Goal: Check status: Check status

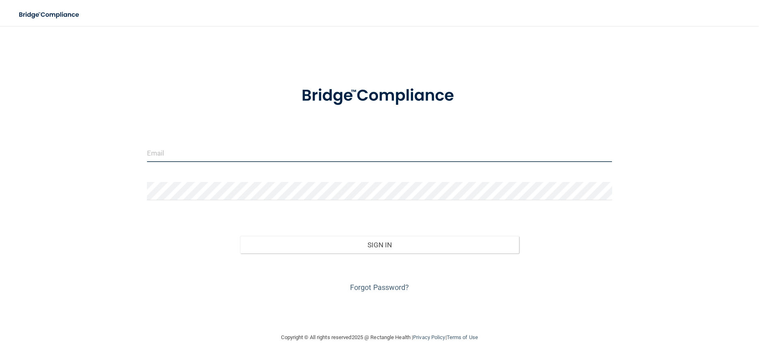
click at [246, 151] on input "email" at bounding box center [379, 153] width 465 height 18
type input "[EMAIL_ADDRESS][DOMAIN_NAME]"
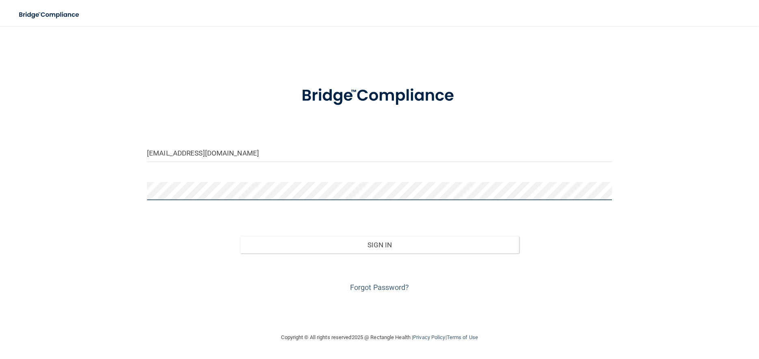
click at [240, 236] on button "Sign In" at bounding box center [379, 245] width 279 height 18
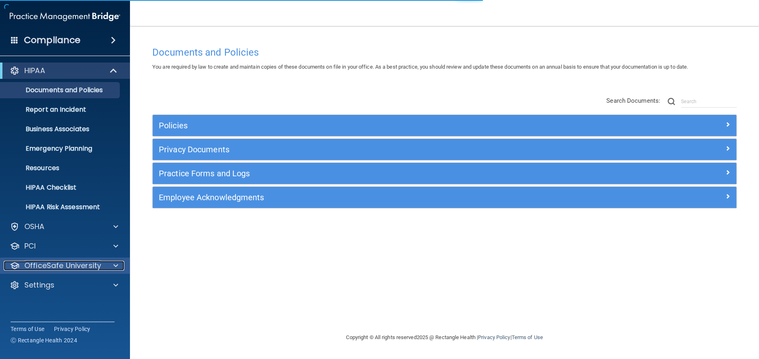
click at [115, 263] on span at bounding box center [115, 266] width 5 height 10
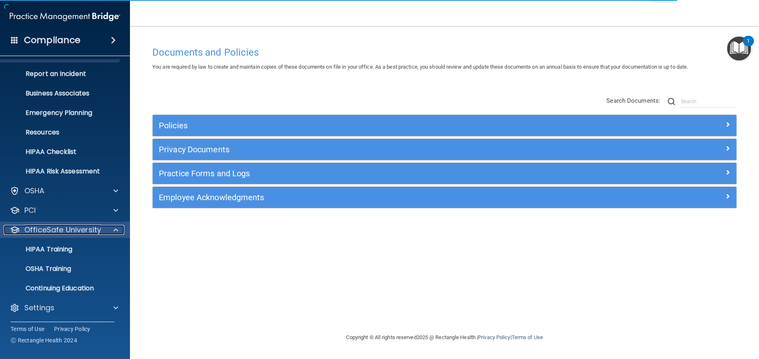
scroll to position [36, 0]
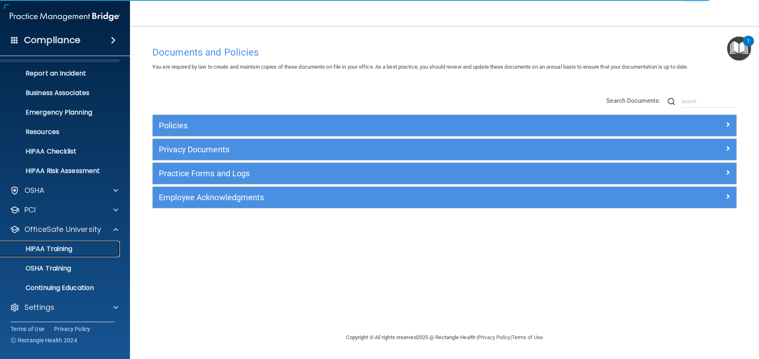
click at [73, 248] on div "HIPAA Training" at bounding box center [60, 249] width 111 height 8
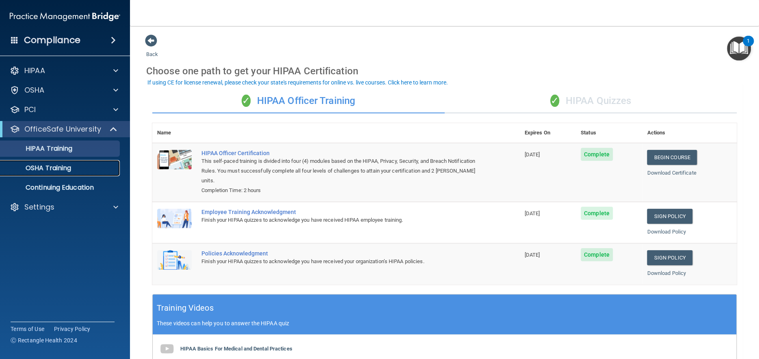
click at [55, 165] on p "OSHA Training" at bounding box center [38, 168] width 66 height 8
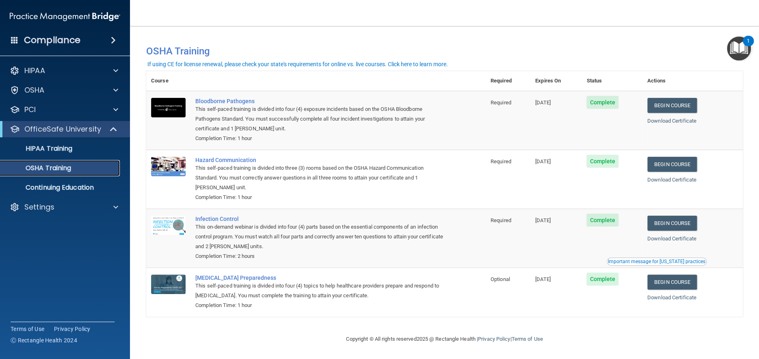
scroll to position [2, 0]
click at [112, 37] on span at bounding box center [113, 40] width 5 height 10
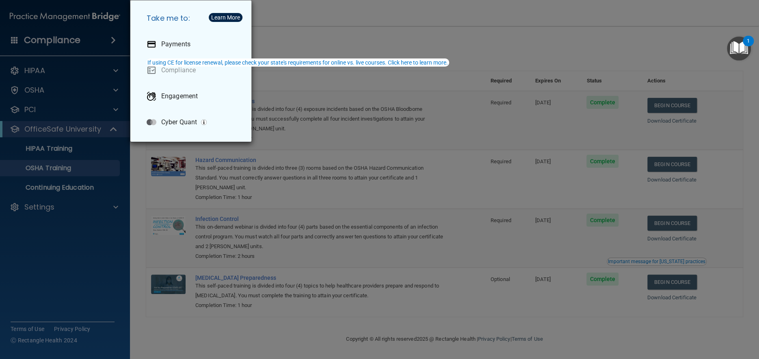
click at [114, 109] on div "Take me to: Payments Compliance Engagement Cyber Quant" at bounding box center [379, 179] width 759 height 359
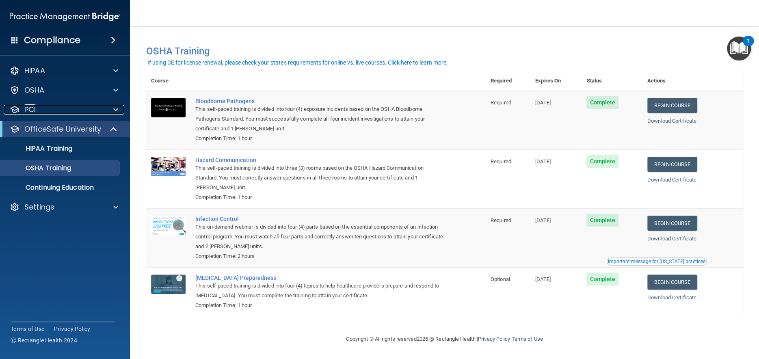
click at [114, 109] on span at bounding box center [115, 110] width 5 height 10
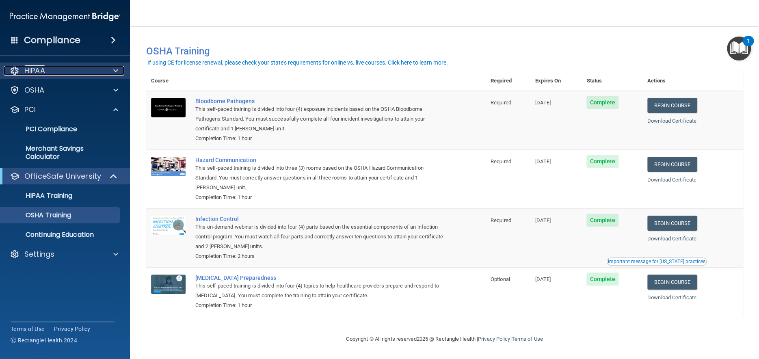
click at [117, 70] on span at bounding box center [115, 71] width 5 height 10
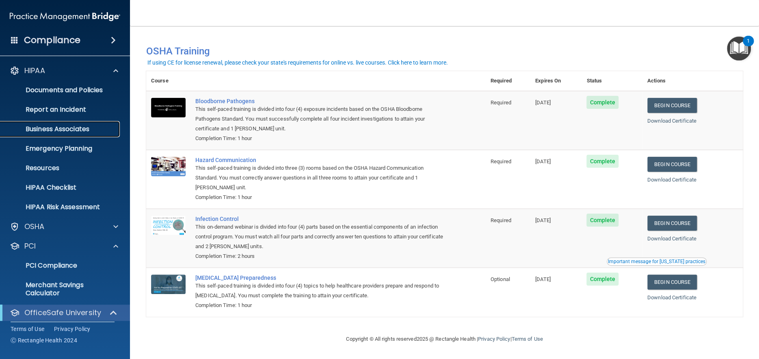
click at [71, 127] on p "Business Associates" at bounding box center [60, 129] width 111 height 8
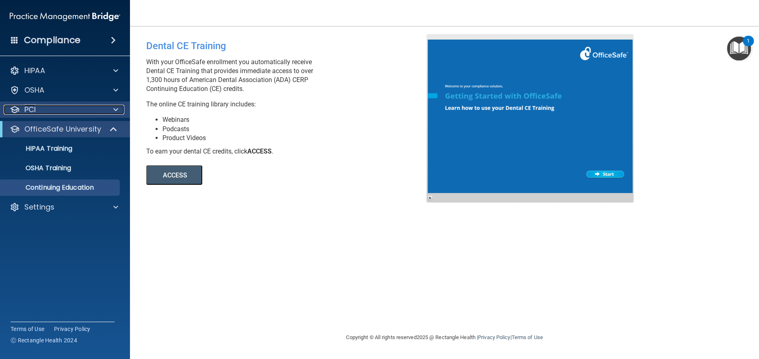
click at [112, 106] on div at bounding box center [114, 110] width 20 height 10
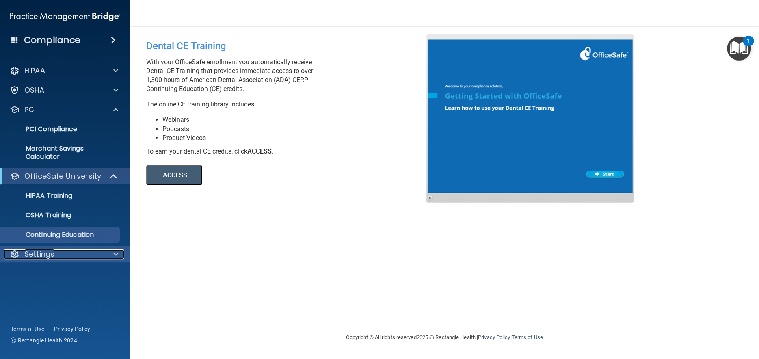
click at [115, 252] on span at bounding box center [115, 254] width 5 height 10
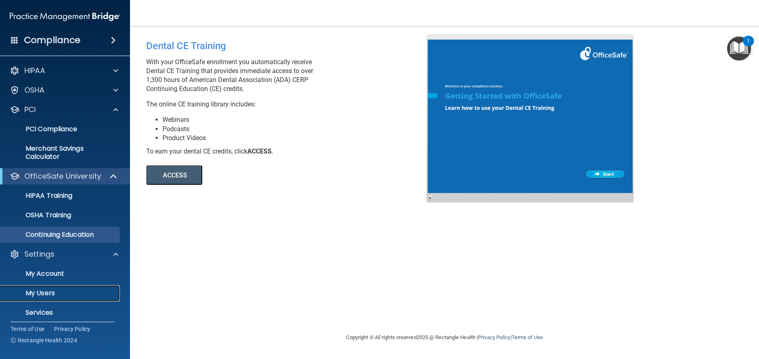
click at [50, 290] on p "My Users" at bounding box center [60, 293] width 111 height 8
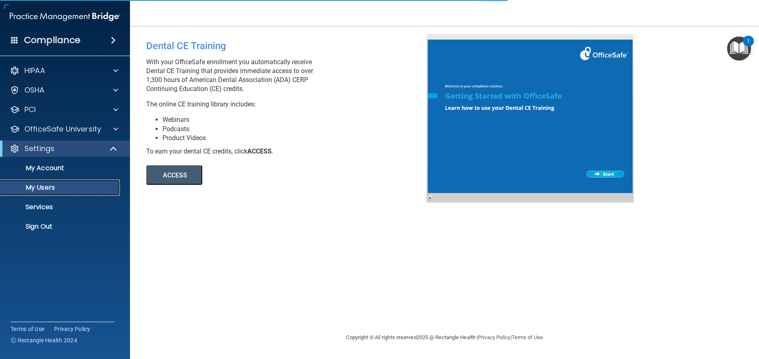
select select "20"
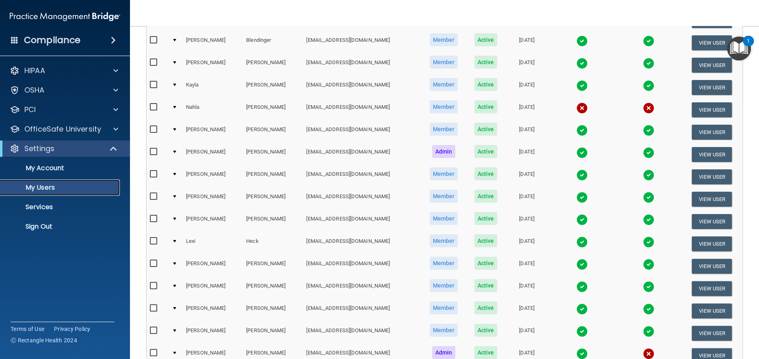
scroll to position [122, 0]
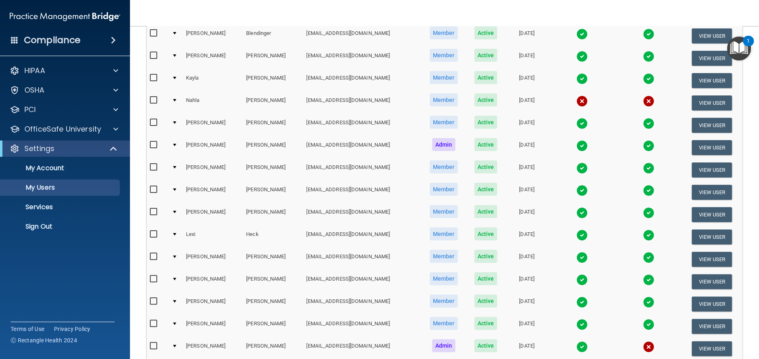
click at [643, 211] on img at bounding box center [648, 212] width 11 height 11
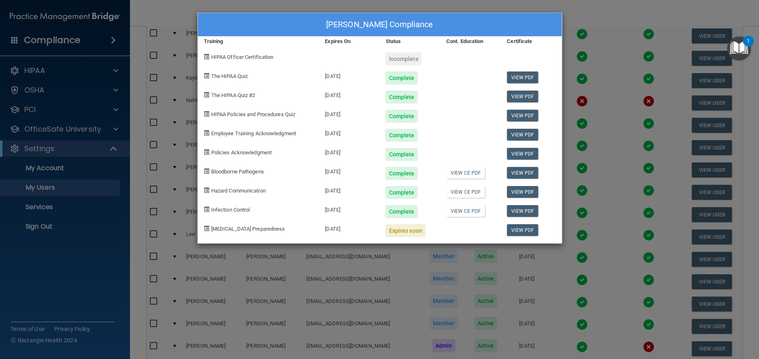
click at [589, 13] on div "[PERSON_NAME] Compliance Training Expires On Status Cont. Education Certificate…" at bounding box center [379, 179] width 759 height 359
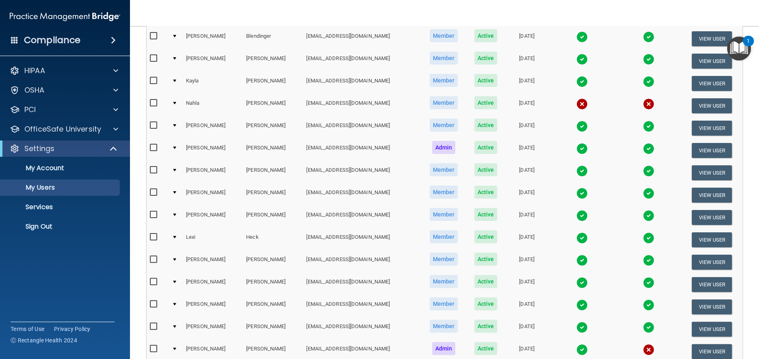
scroll to position [108, 0]
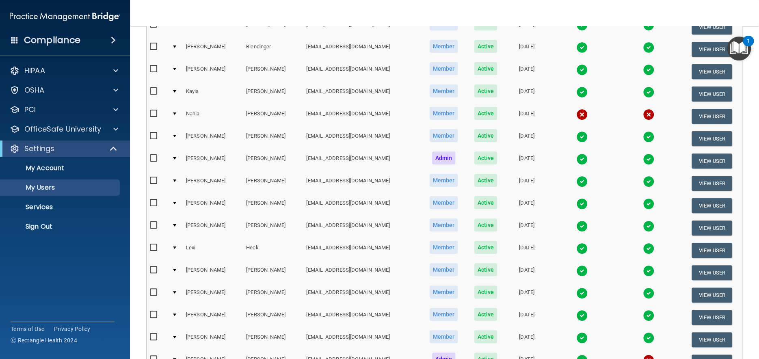
click at [576, 180] on img at bounding box center [581, 181] width 11 height 11
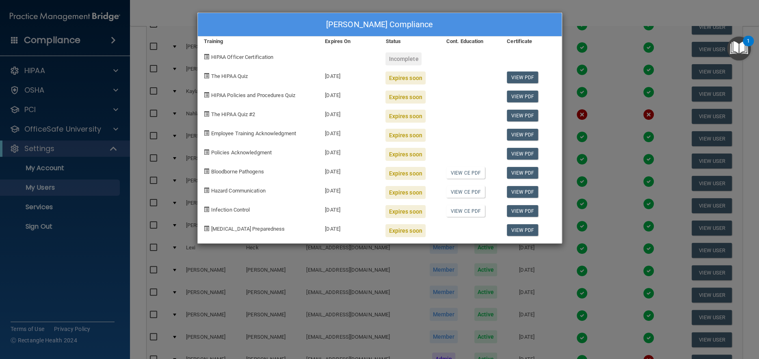
click at [571, 9] on div "[PERSON_NAME] Compliance Training Expires On Status Cont. Education Certificate…" at bounding box center [379, 179] width 759 height 359
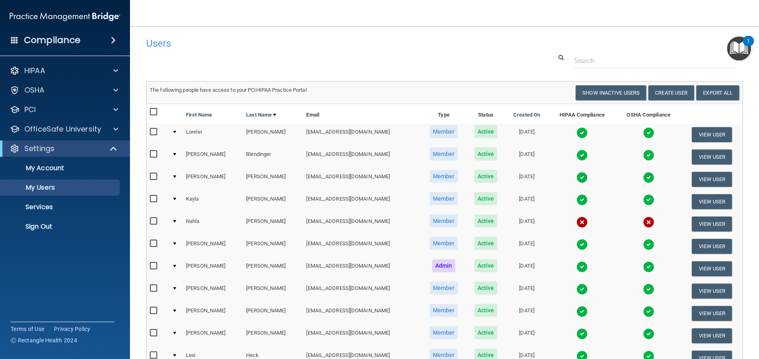
scroll to position [0, 0]
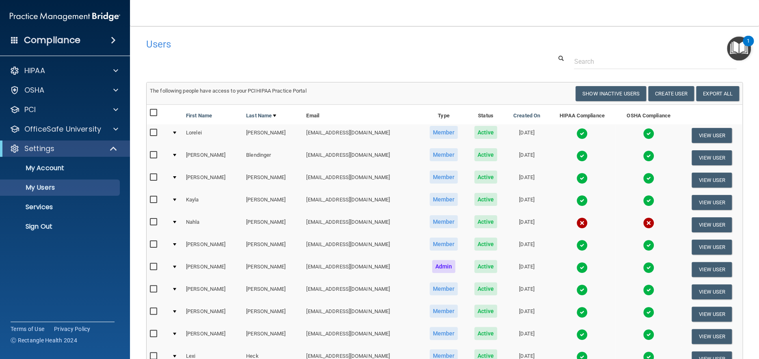
click at [576, 155] on img at bounding box center [581, 155] width 11 height 11
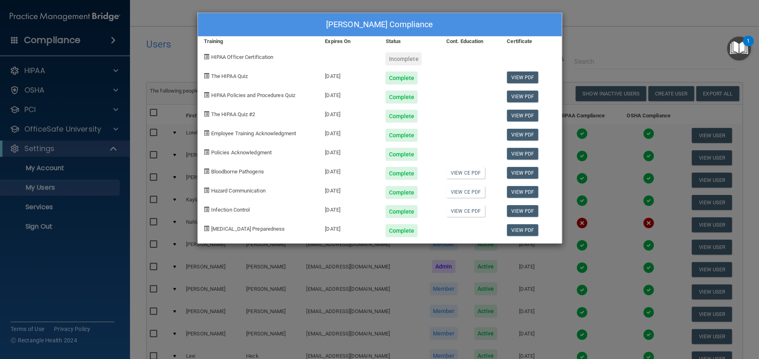
click at [584, 12] on div "[PERSON_NAME] Compliance Training Expires On Status Cont. Education Certificate…" at bounding box center [379, 179] width 759 height 359
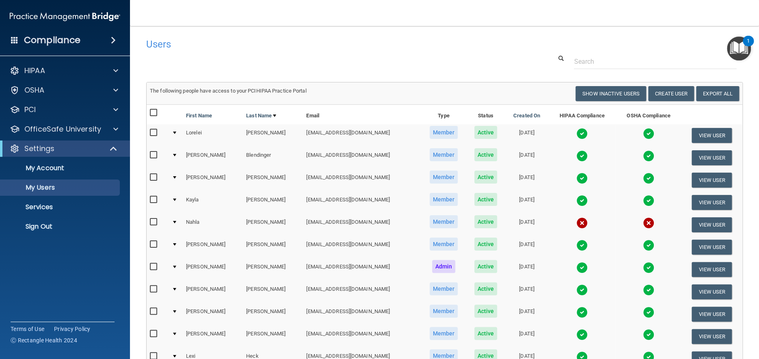
click at [643, 155] on img at bounding box center [648, 155] width 11 height 11
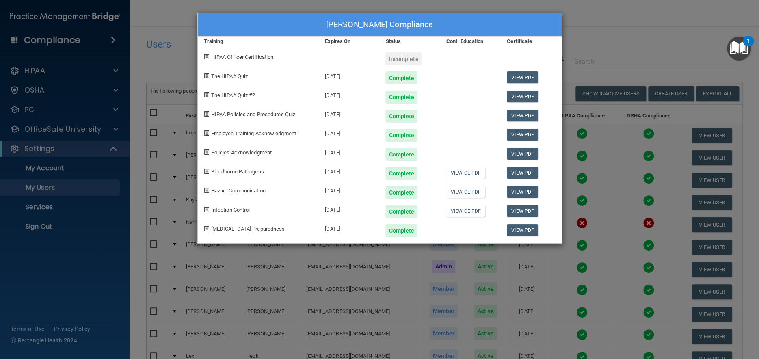
click at [578, 14] on div "[PERSON_NAME] Compliance Training Expires On Status Cont. Education Certificate…" at bounding box center [379, 179] width 759 height 359
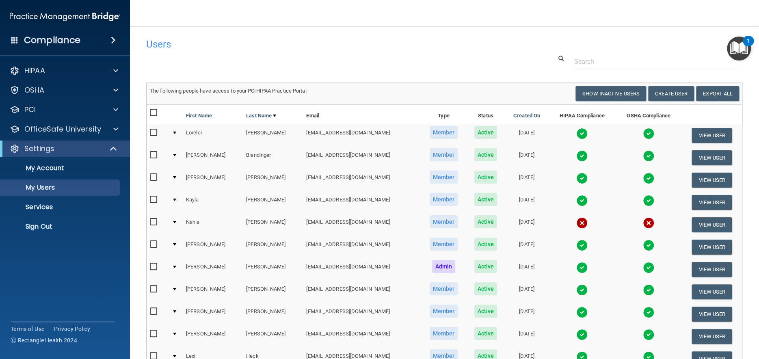
click at [576, 201] on img at bounding box center [581, 200] width 11 height 11
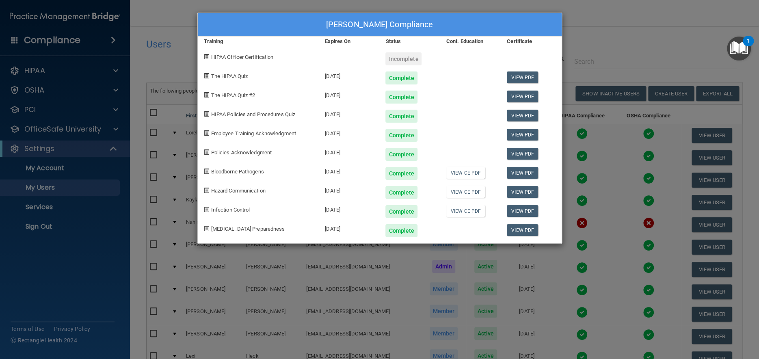
click at [585, 15] on div "[PERSON_NAME] Compliance Training Expires On Status Cont. Education Certificate…" at bounding box center [379, 179] width 759 height 359
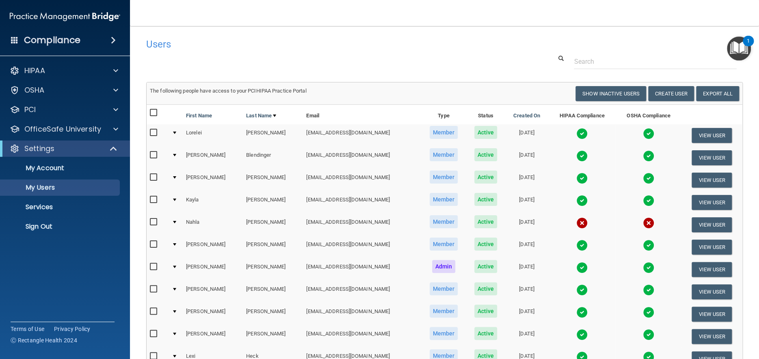
click at [643, 198] on img at bounding box center [648, 200] width 11 height 11
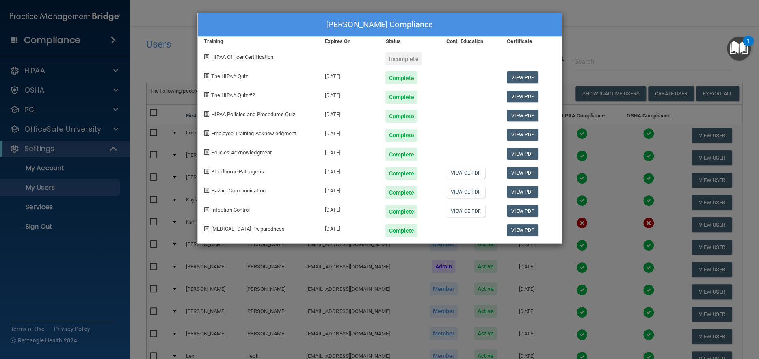
click at [578, 12] on div "[PERSON_NAME] Compliance Training Expires On Status Cont. Education Certificate…" at bounding box center [379, 179] width 759 height 359
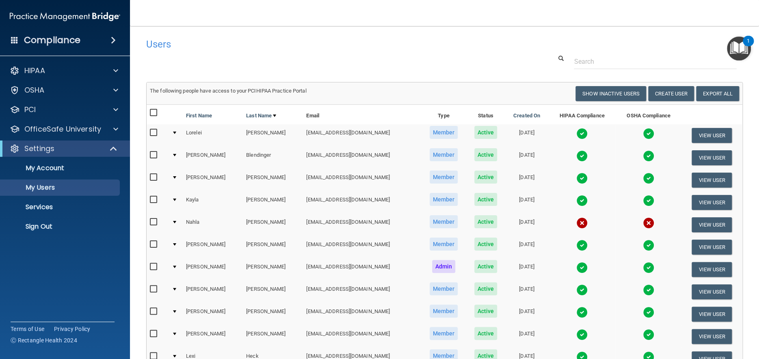
click at [576, 245] on img at bounding box center [581, 245] width 11 height 11
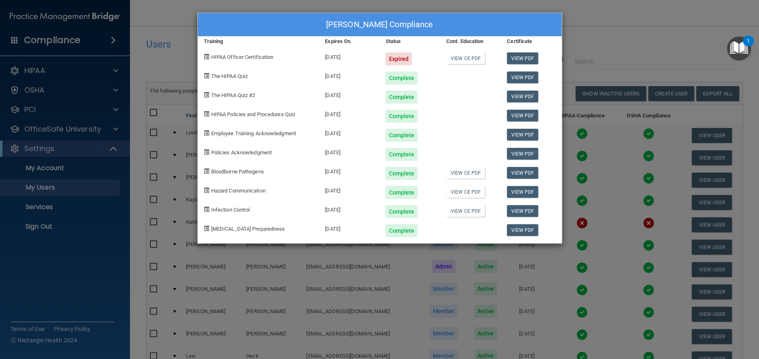
click at [576, 12] on div "[PERSON_NAME] Compliance Training Expires On Status Cont. Education Certificate…" at bounding box center [379, 179] width 759 height 359
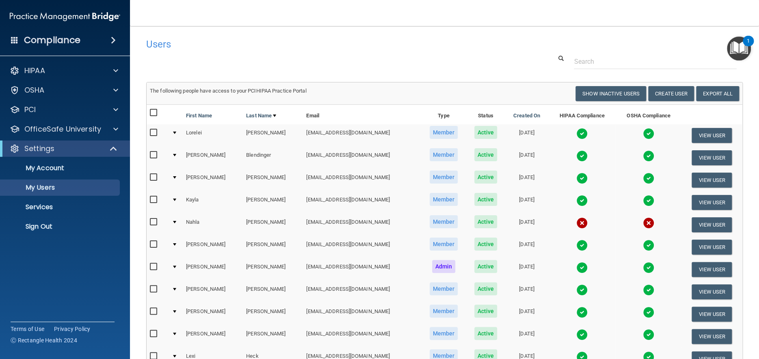
click at [643, 242] on img at bounding box center [648, 245] width 11 height 11
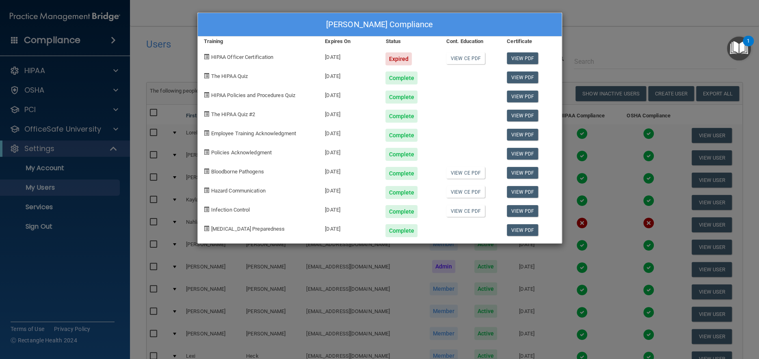
click at [592, 17] on div "[PERSON_NAME] Compliance Training Expires On Status Cont. Education Certificate…" at bounding box center [379, 179] width 759 height 359
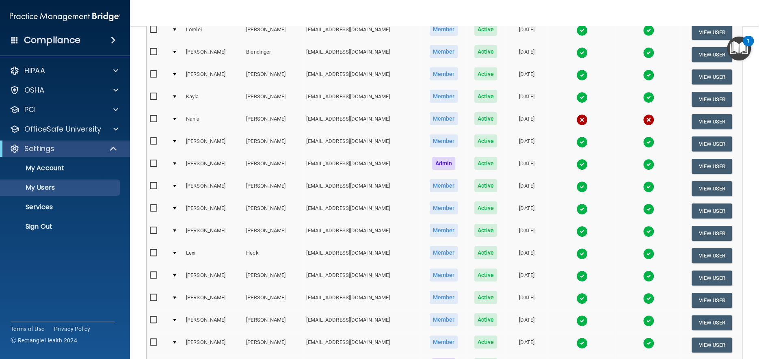
scroll to position [162, 0]
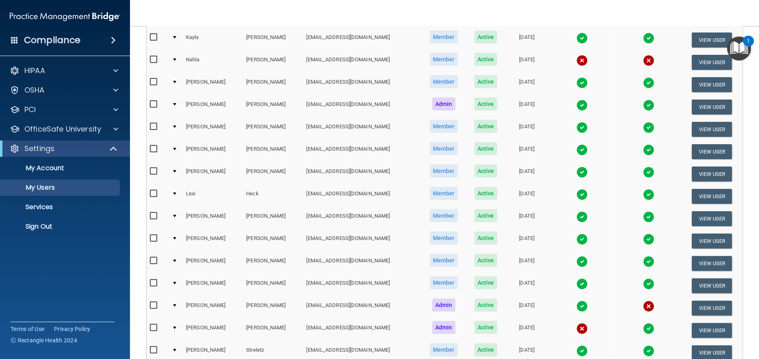
click at [576, 104] on img at bounding box center [581, 104] width 11 height 11
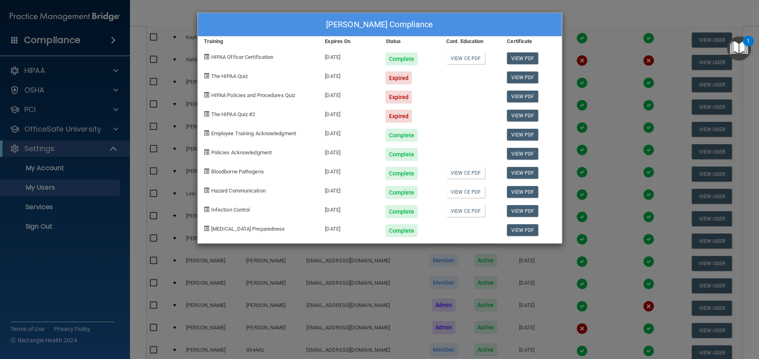
click at [587, 9] on div "[PERSON_NAME] Compliance Training Expires On Status Cont. Education Certificate…" at bounding box center [379, 179] width 759 height 359
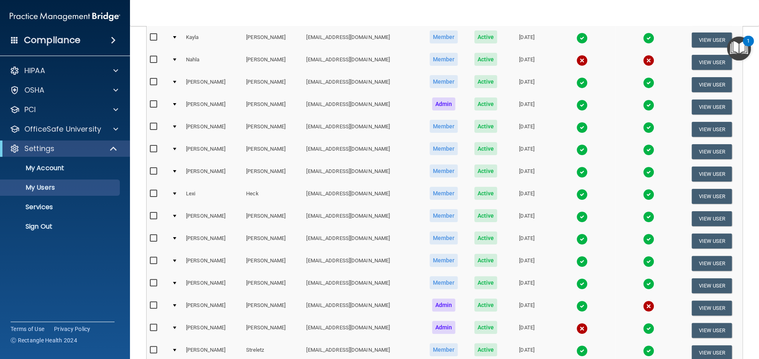
click at [643, 102] on img at bounding box center [648, 104] width 11 height 11
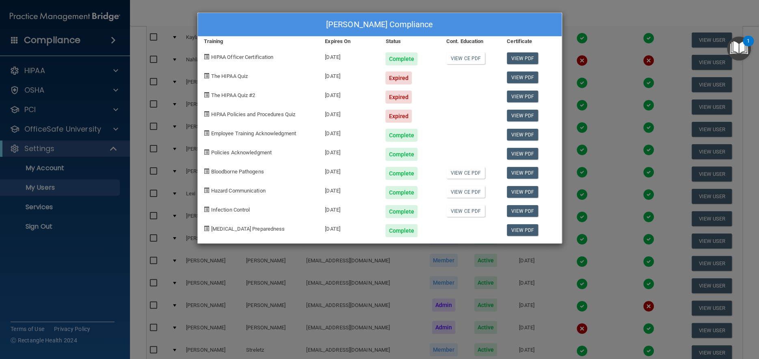
click at [575, 8] on div "[PERSON_NAME] Compliance Training Expires On Status Cont. Education Certificate…" at bounding box center [379, 179] width 759 height 359
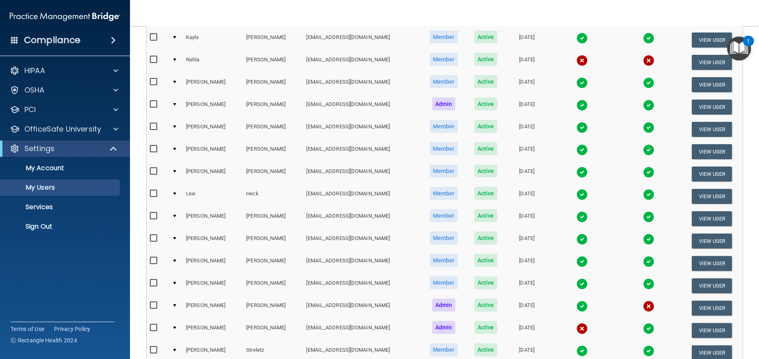
click at [576, 149] on img at bounding box center [581, 149] width 11 height 11
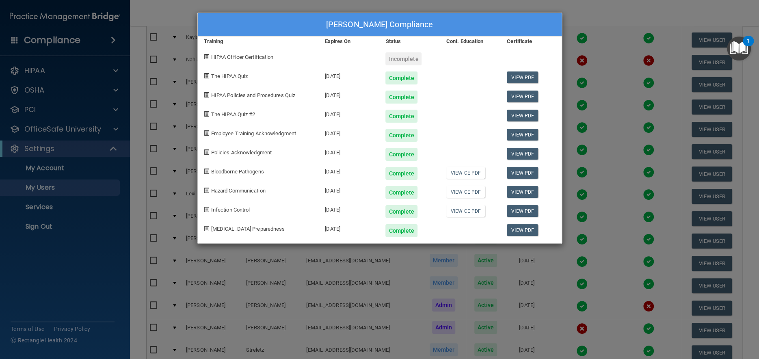
click at [568, 8] on div "[PERSON_NAME] Compliance Training Expires On Status Cont. Education Certificate…" at bounding box center [379, 179] width 759 height 359
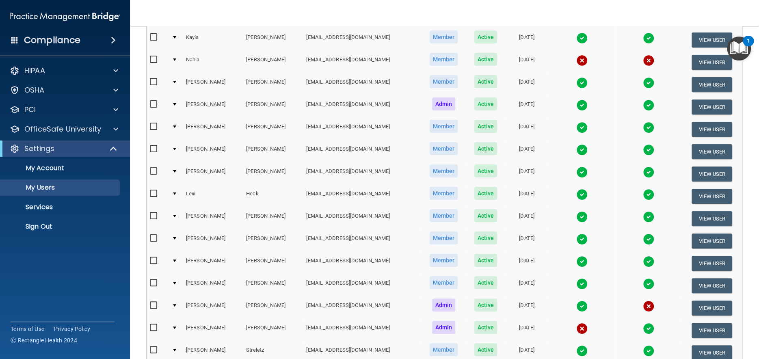
click at [643, 146] on img at bounding box center [648, 149] width 11 height 11
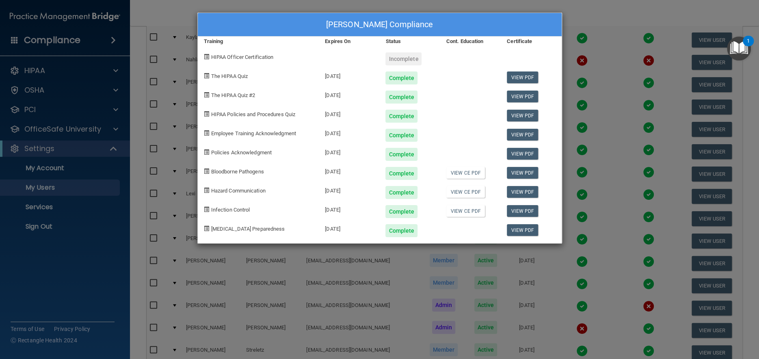
click at [568, 8] on div "[PERSON_NAME] Compliance Training Expires On Status Cont. Education Certificate…" at bounding box center [379, 179] width 759 height 359
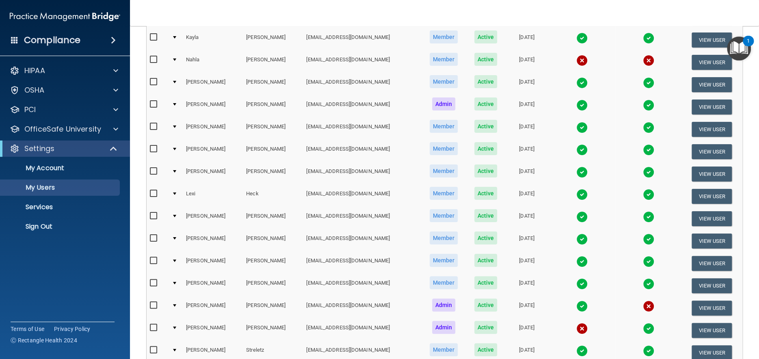
click at [576, 172] on img at bounding box center [581, 171] width 11 height 11
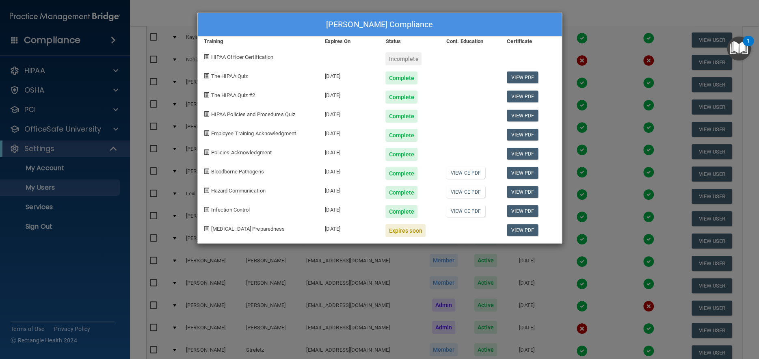
click at [559, 6] on div "[PERSON_NAME] Compliance Training Expires On Status Cont. Education Certificate…" at bounding box center [379, 179] width 759 height 359
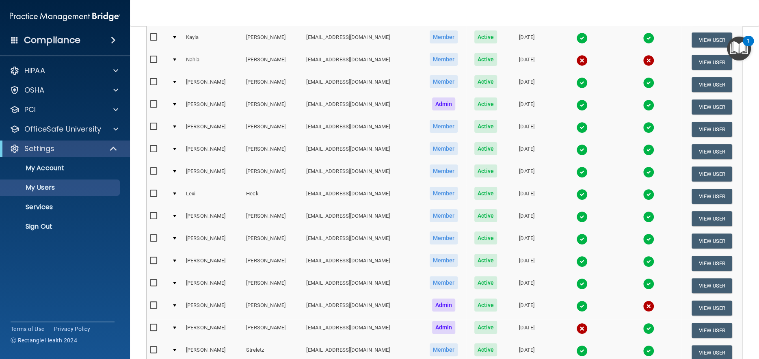
click at [576, 192] on img at bounding box center [581, 194] width 11 height 11
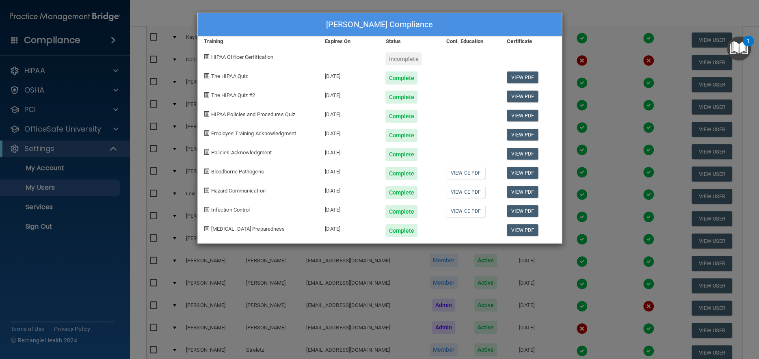
click at [531, 5] on div "[PERSON_NAME] Compliance Training Expires On Status Cont. Education Certificate…" at bounding box center [379, 179] width 759 height 359
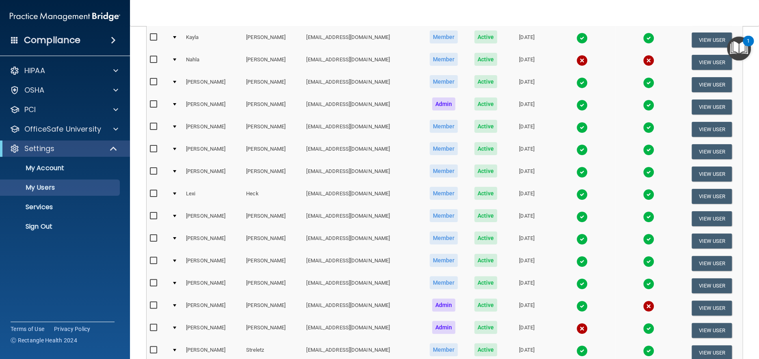
click at [576, 215] on img at bounding box center [581, 216] width 11 height 11
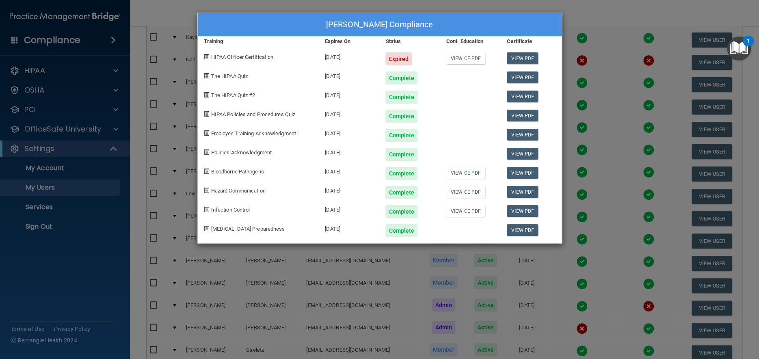
click at [580, 11] on div "[PERSON_NAME] Compliance Training Expires On Status Cont. Education Certificate…" at bounding box center [379, 179] width 759 height 359
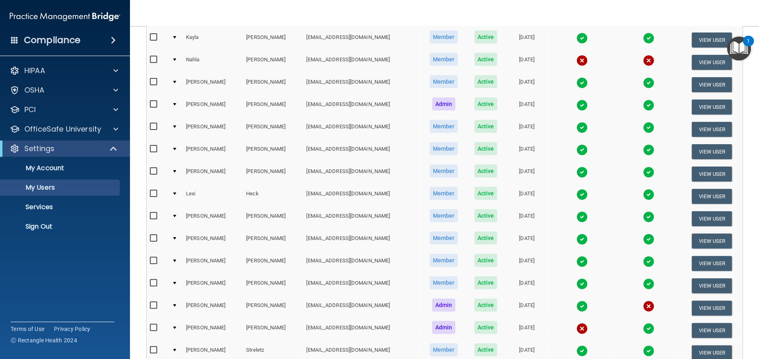
click at [576, 237] on img at bounding box center [581, 238] width 11 height 11
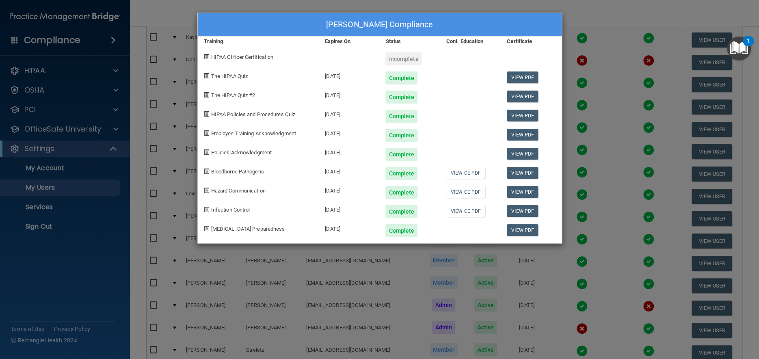
click at [576, 4] on div "[PERSON_NAME] Compliance Training Expires On Status Cont. Education Certificate…" at bounding box center [379, 179] width 759 height 359
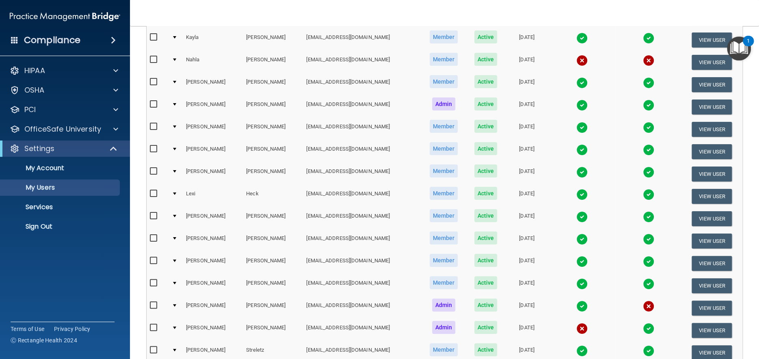
click at [576, 259] on img at bounding box center [581, 261] width 11 height 11
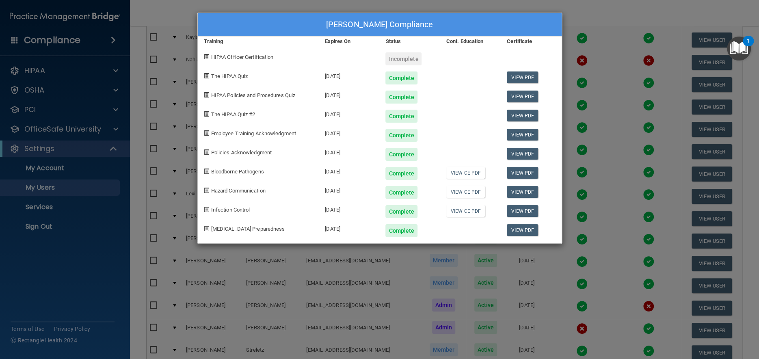
click at [568, 7] on div "[PERSON_NAME] Compliance Training Expires On Status Cont. Education Certificate…" at bounding box center [379, 179] width 759 height 359
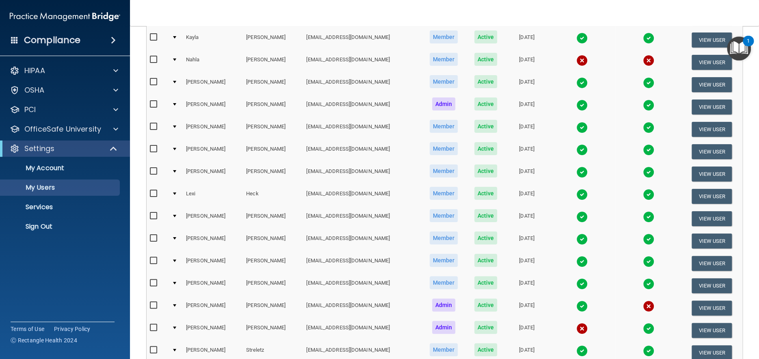
click at [576, 281] on img at bounding box center [581, 283] width 11 height 11
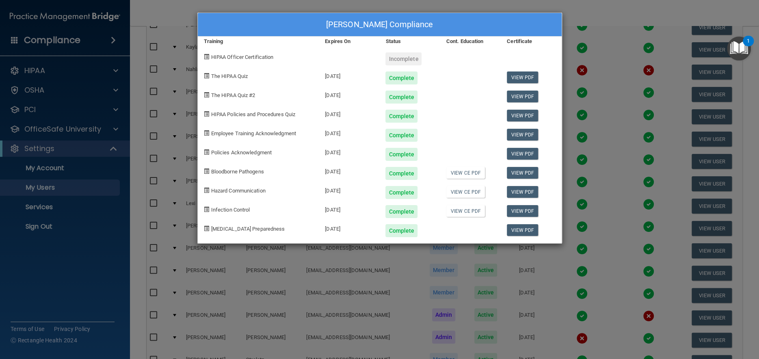
click at [565, 6] on div "[PERSON_NAME] Compliance Training Expires On Status Cont. Education Certificate…" at bounding box center [379, 179] width 759 height 359
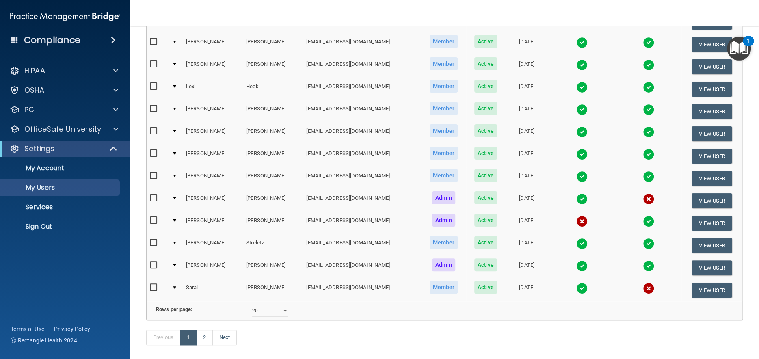
scroll to position [284, 0]
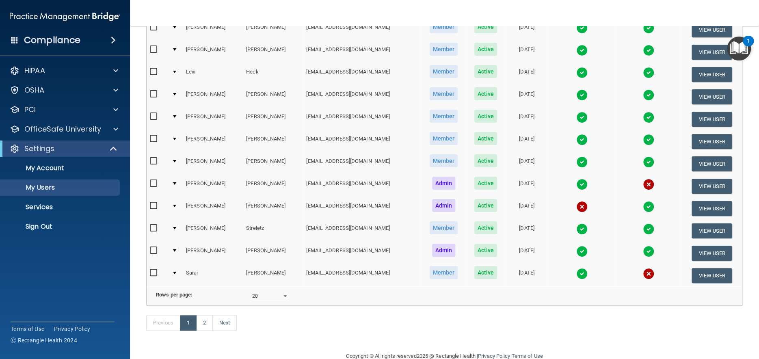
click at [576, 206] on img at bounding box center [581, 206] width 11 height 11
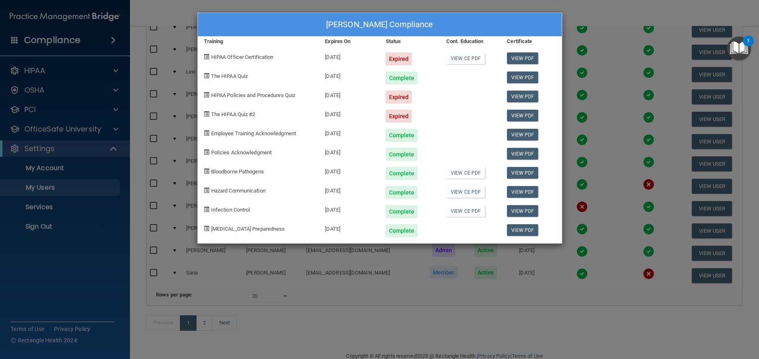
click at [574, 7] on div "[PERSON_NAME] Compliance Training Expires On Status Cont. Education Certificate…" at bounding box center [379, 179] width 759 height 359
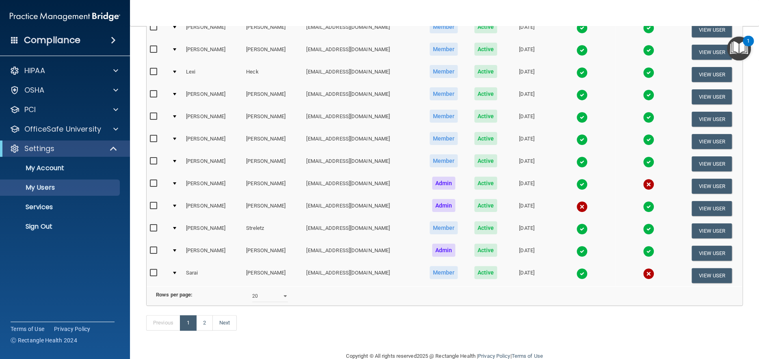
click at [576, 226] on img at bounding box center [581, 228] width 11 height 11
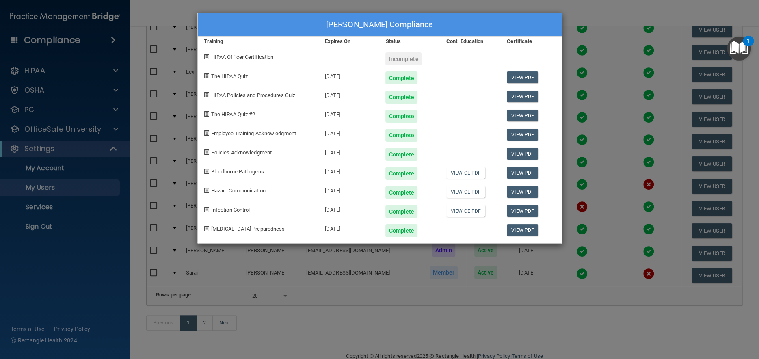
click at [562, 5] on div "[PERSON_NAME] Compliance Training Expires On Status Cont. Education Certificate…" at bounding box center [379, 179] width 759 height 359
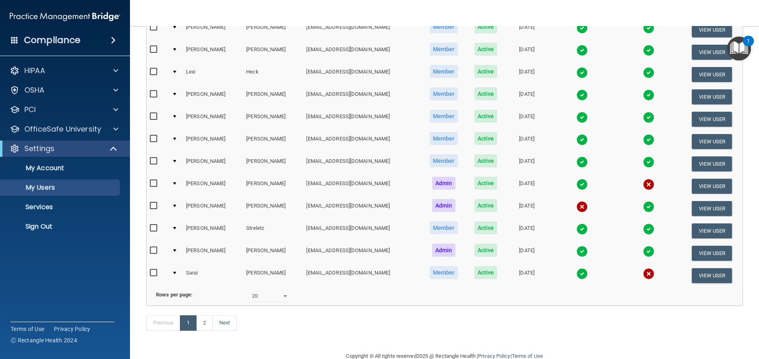
click at [576, 250] on img at bounding box center [581, 251] width 11 height 11
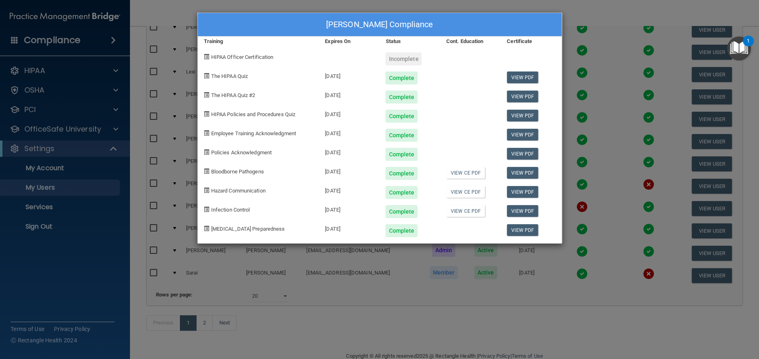
click at [563, 5] on div "[PERSON_NAME] Compliance Training Expires On Status Cont. Education Certificate…" at bounding box center [379, 179] width 759 height 359
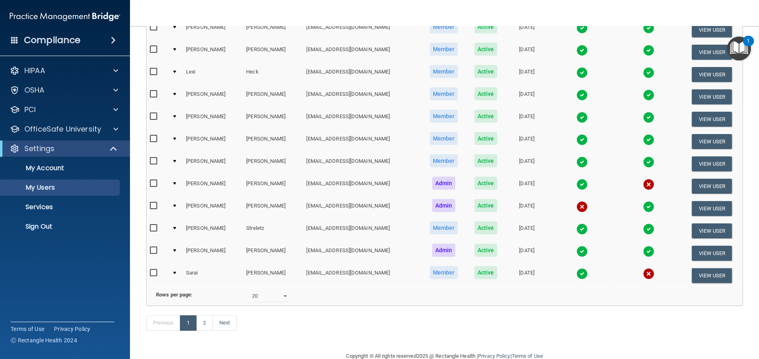
click at [576, 272] on img at bounding box center [581, 273] width 11 height 11
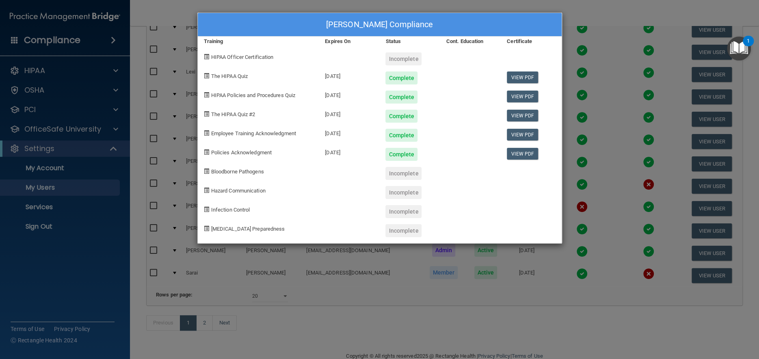
click at [578, 4] on div "[PERSON_NAME] Compliance Training Expires On Status Cont. Education Certificate…" at bounding box center [379, 179] width 759 height 359
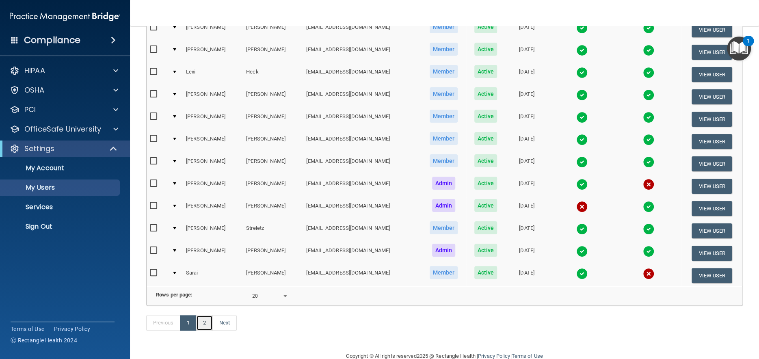
click at [205, 330] on link "2" at bounding box center [204, 322] width 17 height 15
select select "20"
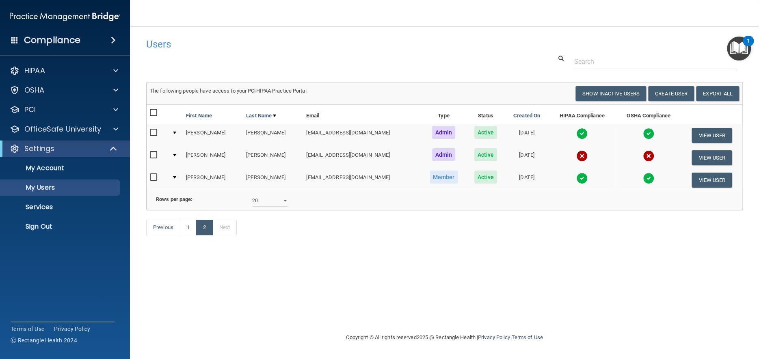
click at [576, 177] on img at bounding box center [581, 178] width 11 height 11
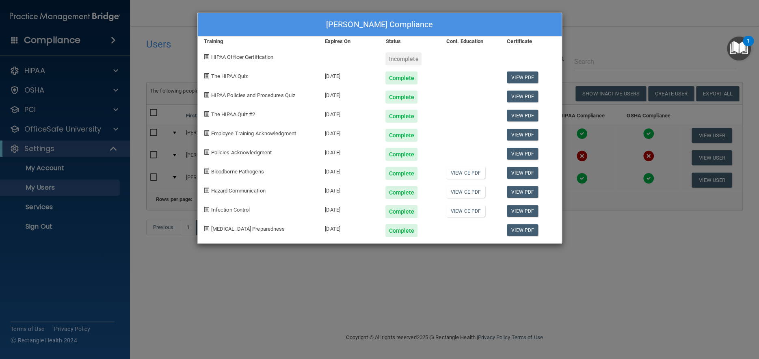
click at [568, 6] on div "[PERSON_NAME] Compliance Training Expires On Status Cont. Education Certificate…" at bounding box center [379, 179] width 759 height 359
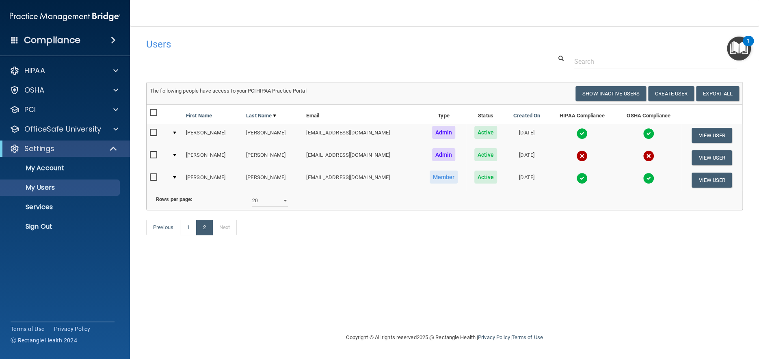
click at [576, 132] on img at bounding box center [581, 133] width 11 height 11
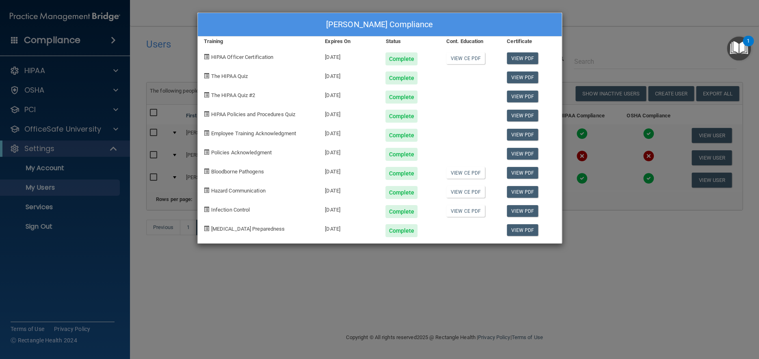
click at [594, 7] on div "[PERSON_NAME] Compliance Training Expires On Status Cont. Education Certificate…" at bounding box center [379, 179] width 759 height 359
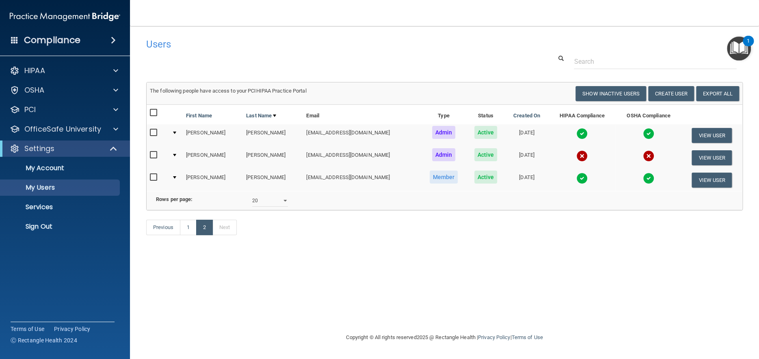
click at [576, 133] on img at bounding box center [581, 133] width 11 height 11
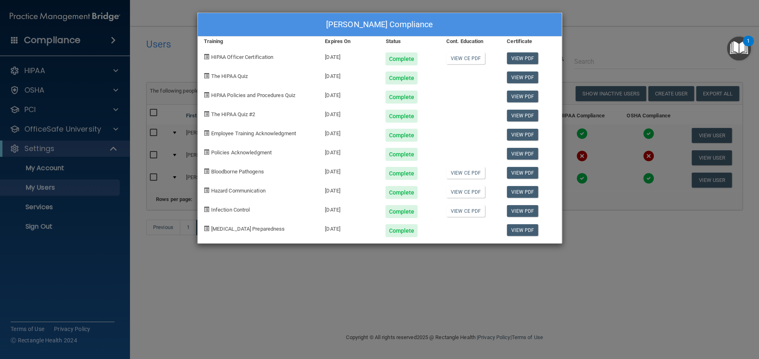
click at [585, 13] on div "[PERSON_NAME] Compliance Training Expires On Status Cont. Education Certificate…" at bounding box center [379, 179] width 759 height 359
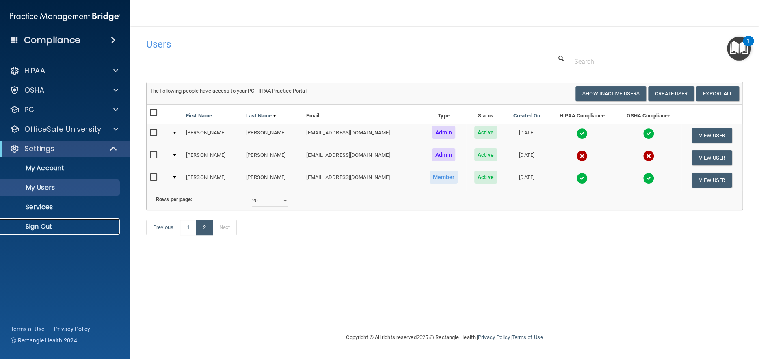
click at [50, 224] on p "Sign Out" at bounding box center [60, 226] width 111 height 8
